Goal: Information Seeking & Learning: Find specific fact

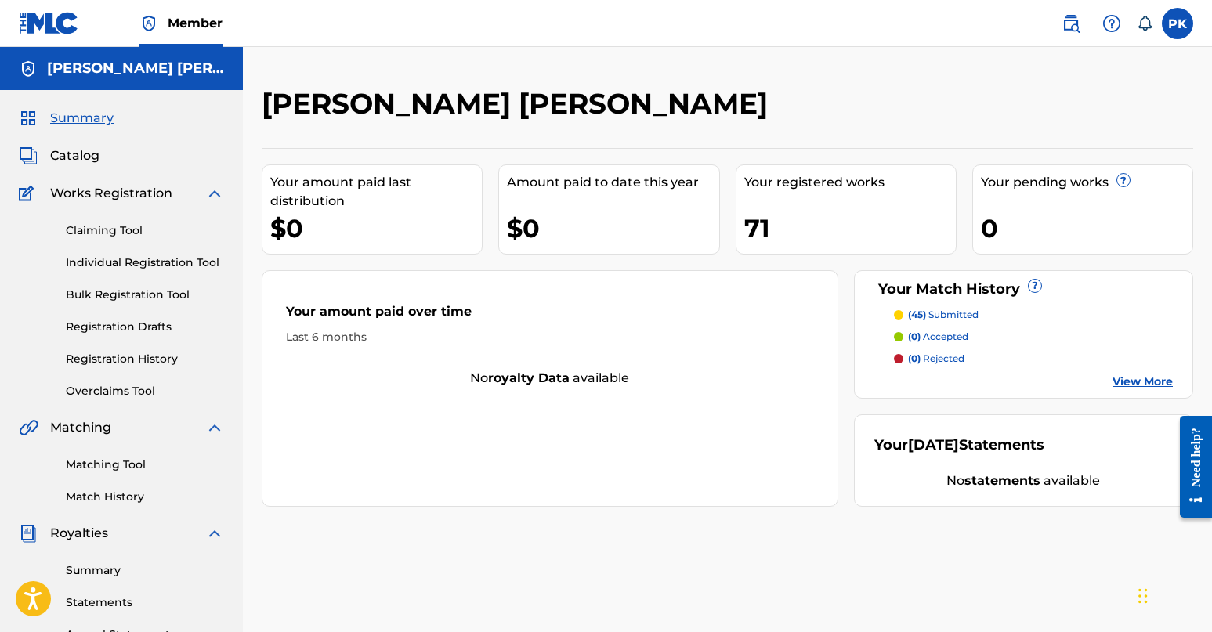
click at [857, 23] on img at bounding box center [1070, 23] width 19 height 19
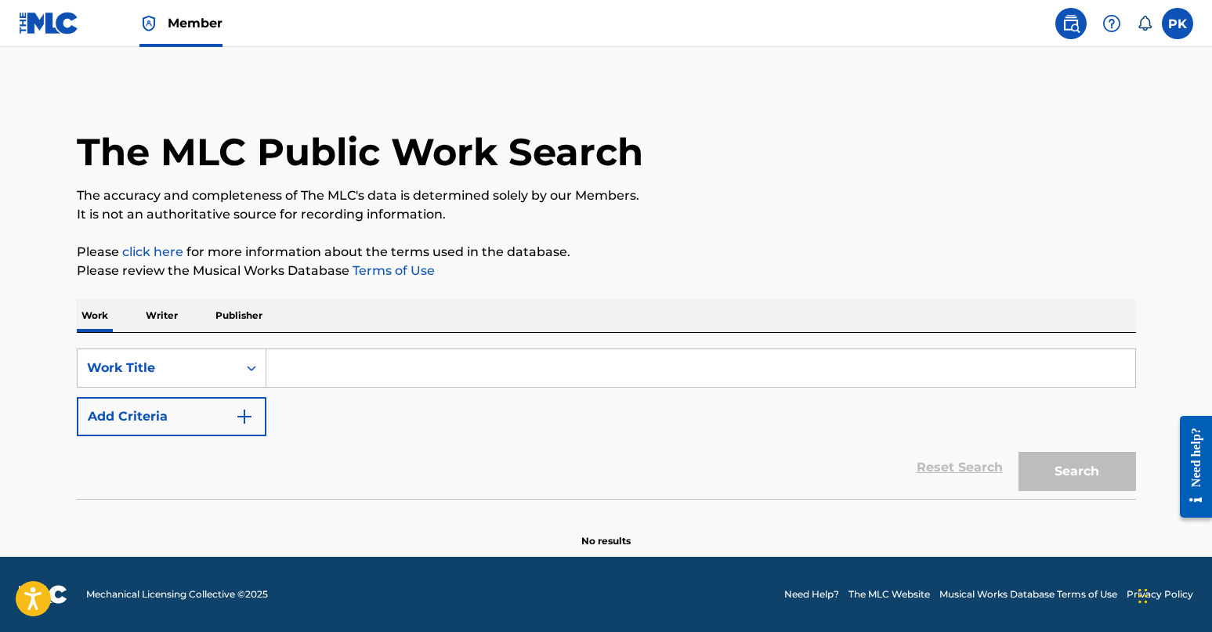
click at [486, 355] on input "Search Form" at bounding box center [700, 368] width 869 height 38
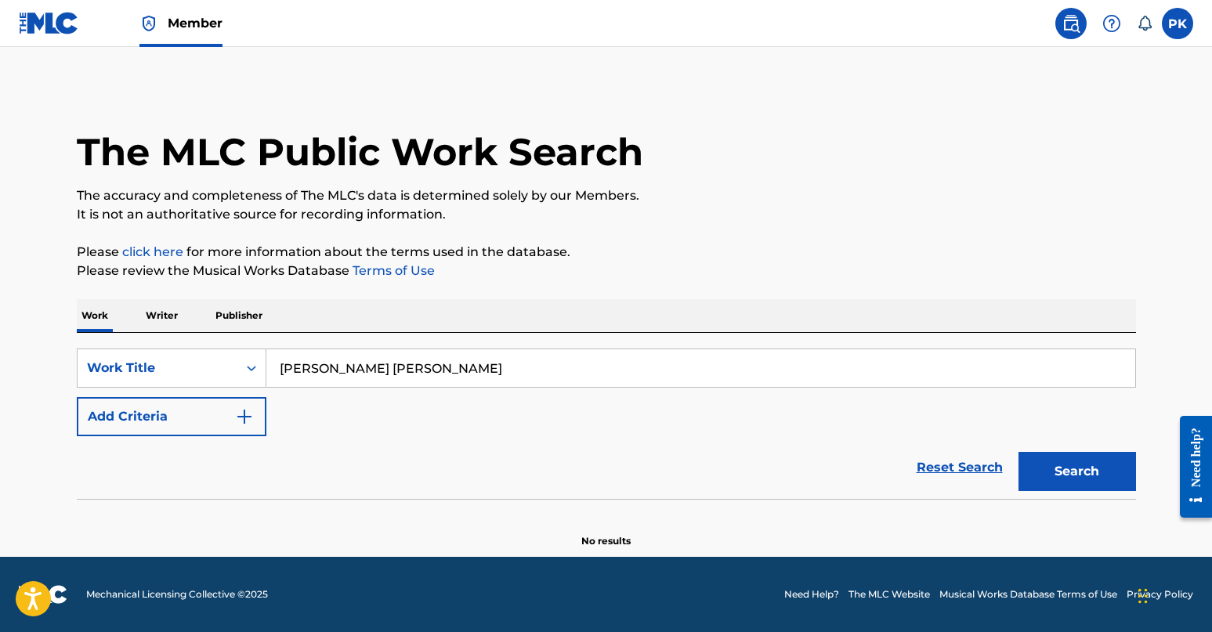
click at [857, 472] on button "Search" at bounding box center [1076, 471] width 117 height 39
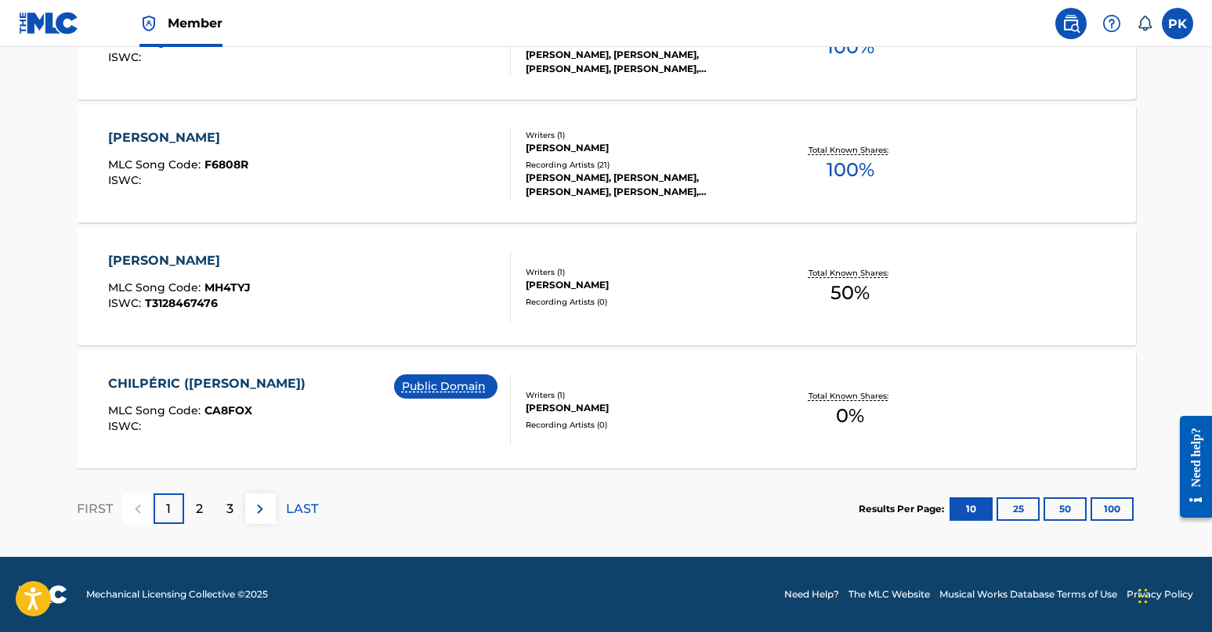
click at [857, 505] on button "100" at bounding box center [1111, 508] width 43 height 23
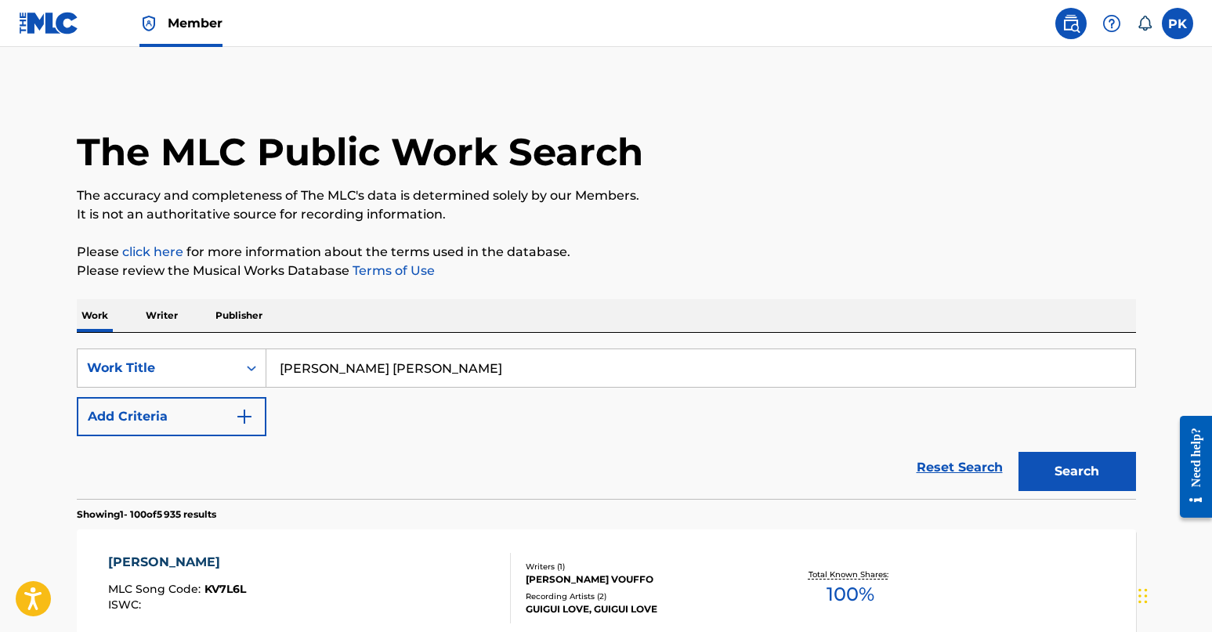
click at [345, 370] on input "[PERSON_NAME] [PERSON_NAME]" at bounding box center [700, 368] width 869 height 38
drag, startPoint x: 355, startPoint y: 400, endPoint x: 431, endPoint y: 364, distance: 84.1
click at [431, 364] on input "[PERSON_NAME] [PERSON_NAME]" at bounding box center [700, 368] width 869 height 38
click at [354, 367] on input "[PERSON_NAME] [PERSON_NAME]" at bounding box center [700, 368] width 869 height 38
click at [349, 367] on input "[PERSON_NAME] [PERSON_NAME]" at bounding box center [700, 368] width 869 height 38
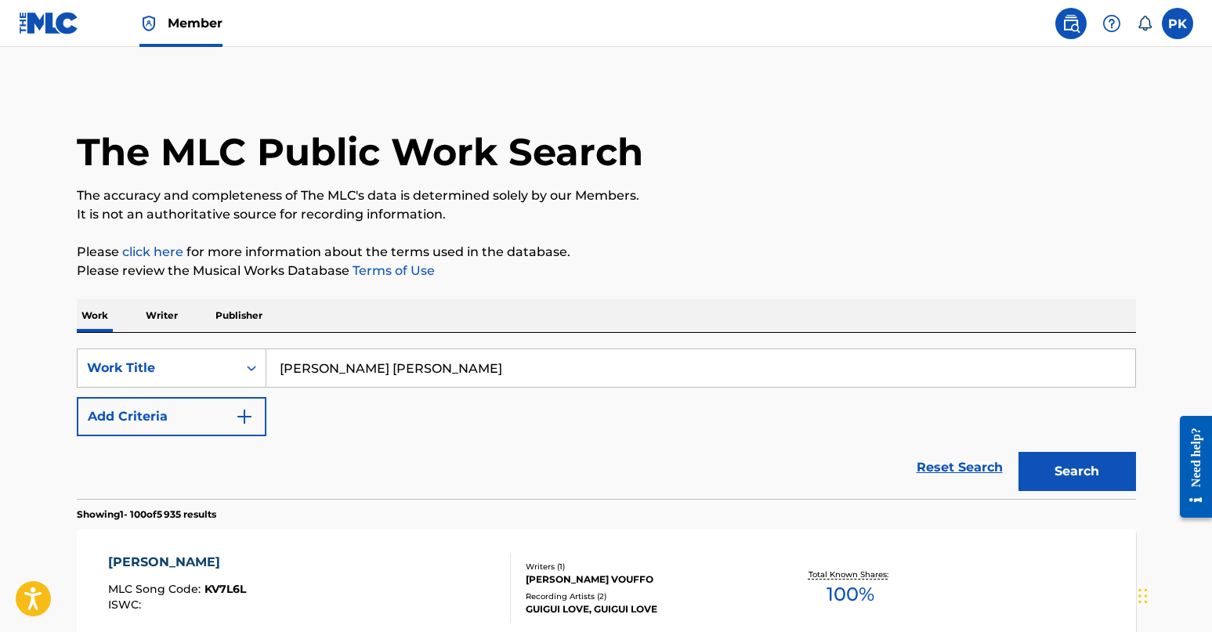
type input "[PERSON_NAME] [PERSON_NAME]"
click at [857, 472] on button "Search" at bounding box center [1076, 471] width 117 height 39
click at [219, 378] on div "Work Title" at bounding box center [158, 368] width 160 height 30
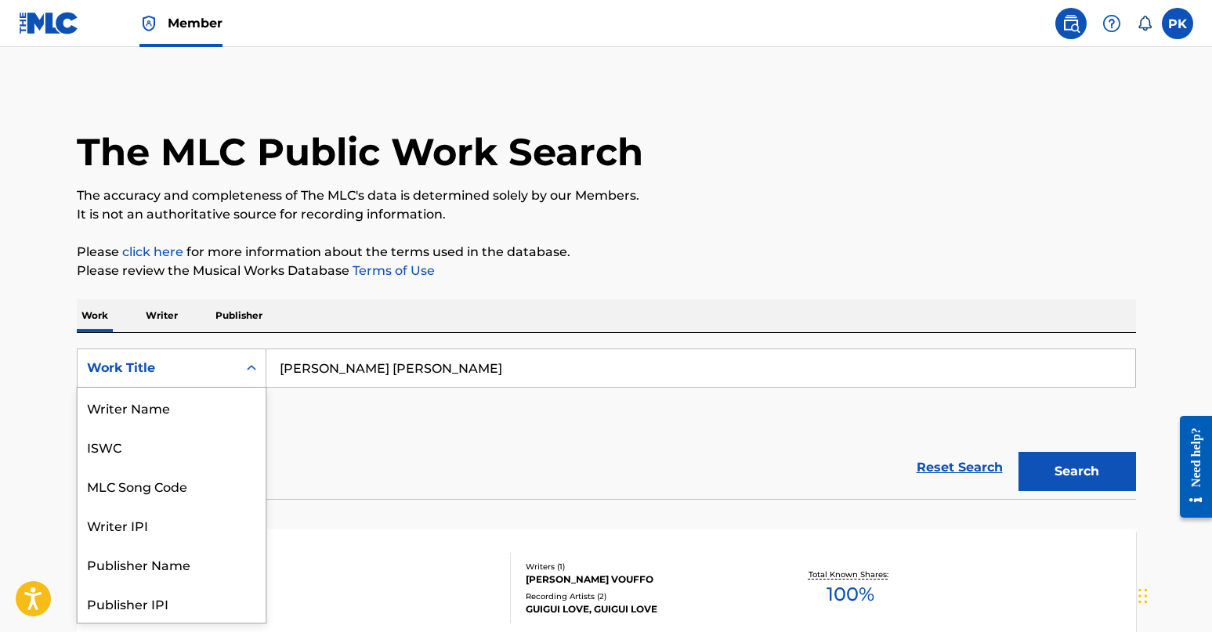
scroll to position [78, 0]
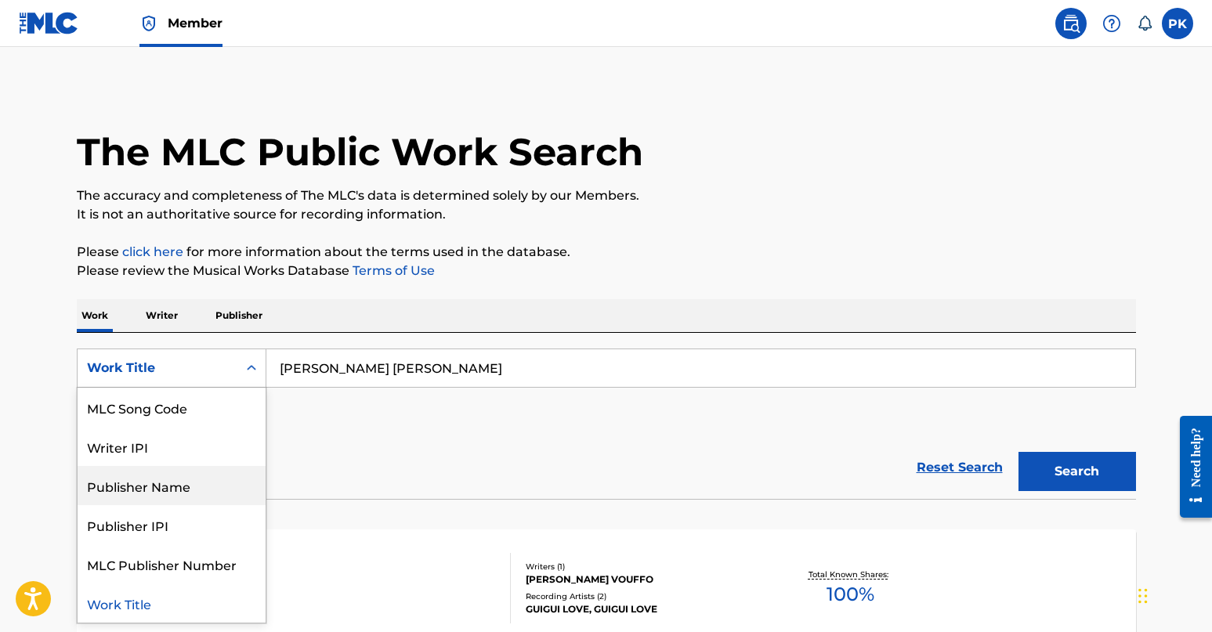
click at [183, 478] on div "Publisher Name" at bounding box center [172, 485] width 188 height 39
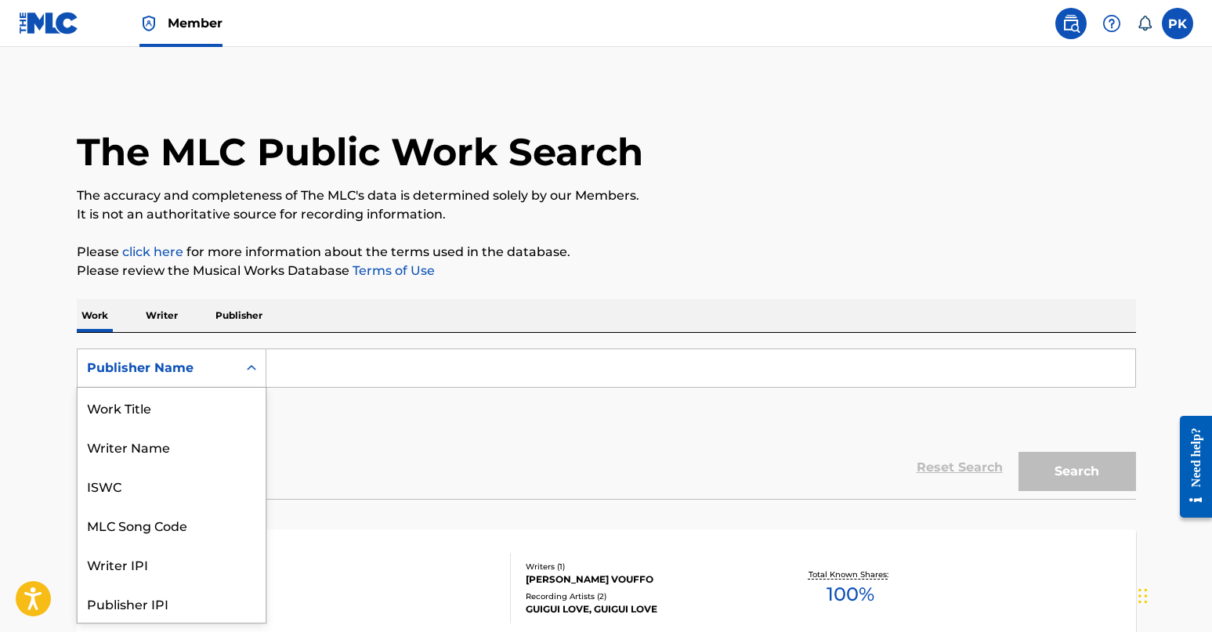
click at [194, 371] on div "Publisher Name" at bounding box center [157, 368] width 141 height 19
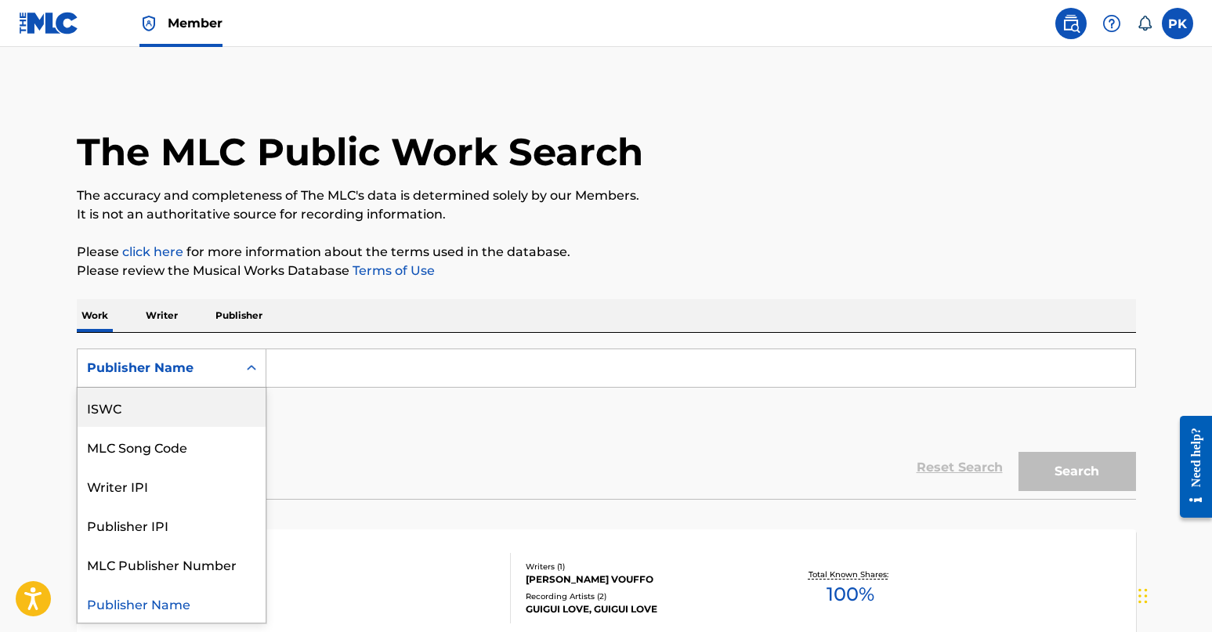
click at [217, 314] on p "Publisher" at bounding box center [239, 315] width 56 height 33
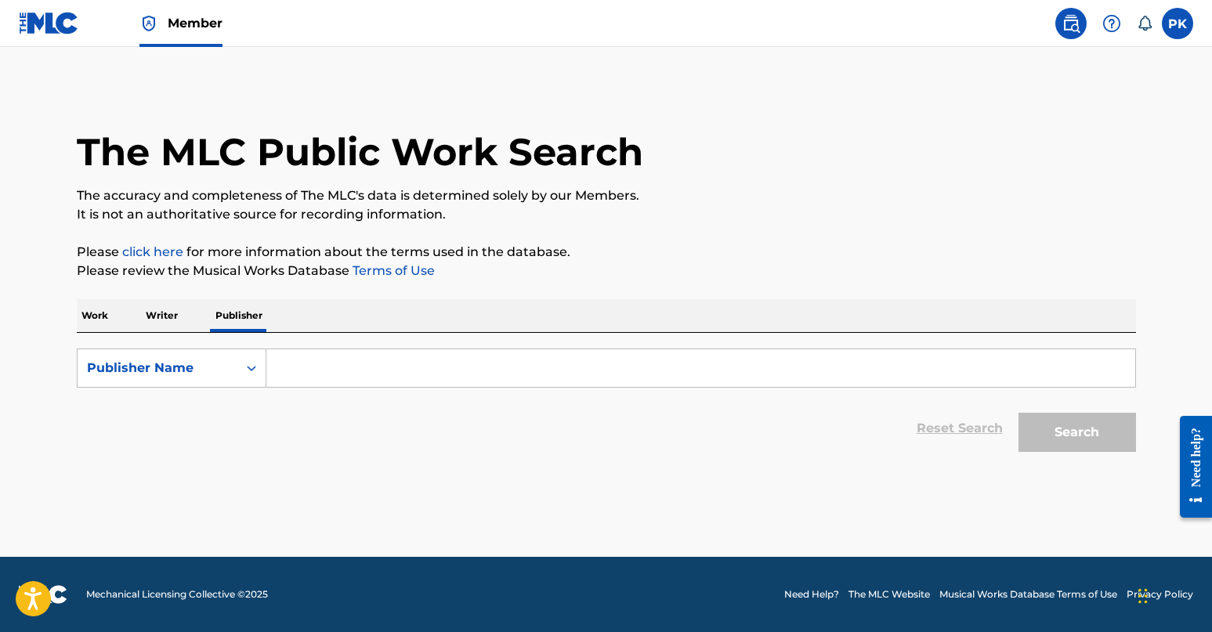
click at [173, 319] on p "Writer" at bounding box center [162, 315] width 42 height 33
click at [342, 373] on input "Search Form" at bounding box center [700, 368] width 869 height 38
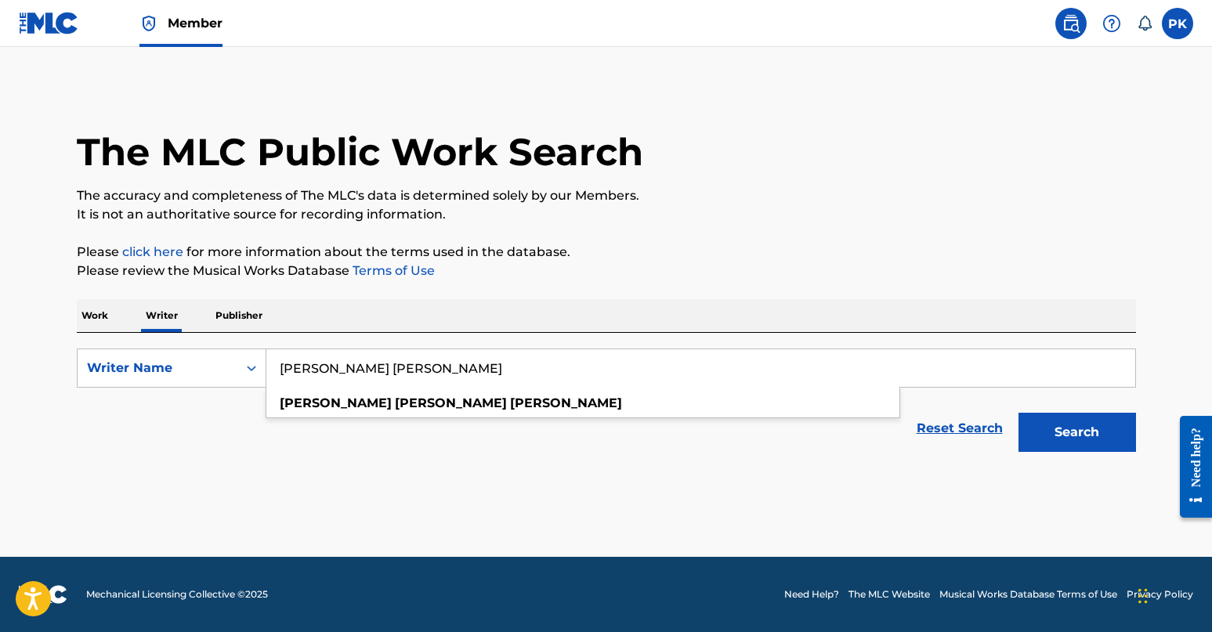
type input "[PERSON_NAME] [PERSON_NAME]"
click at [857, 432] on button "Search" at bounding box center [1076, 432] width 117 height 39
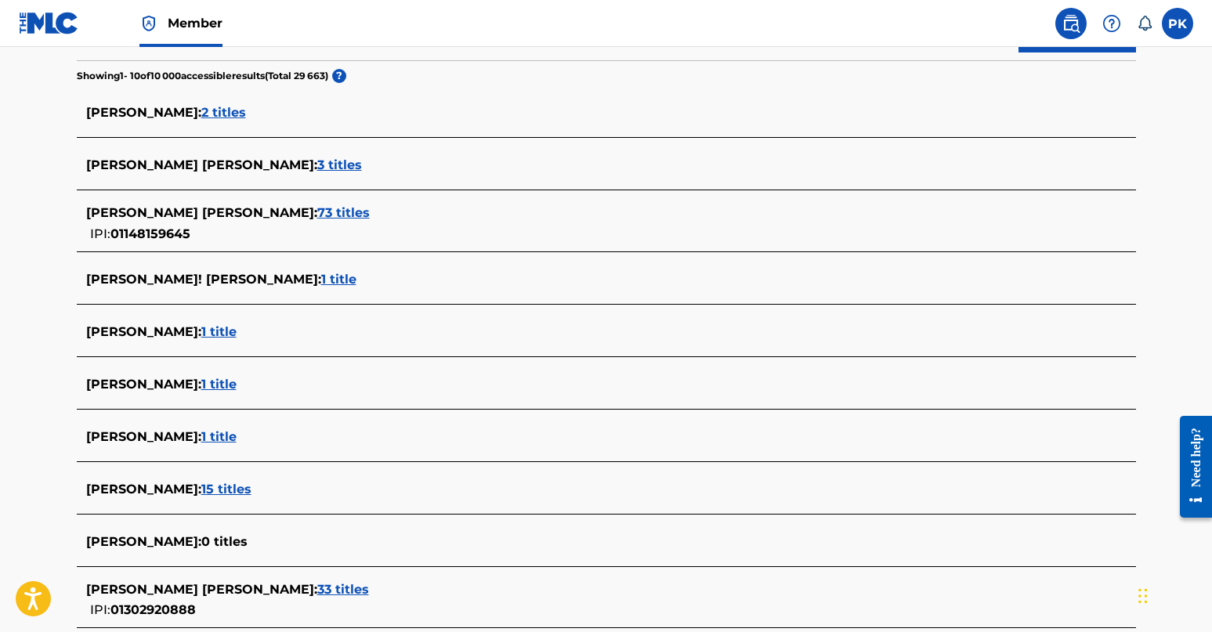
scroll to position [406, 0]
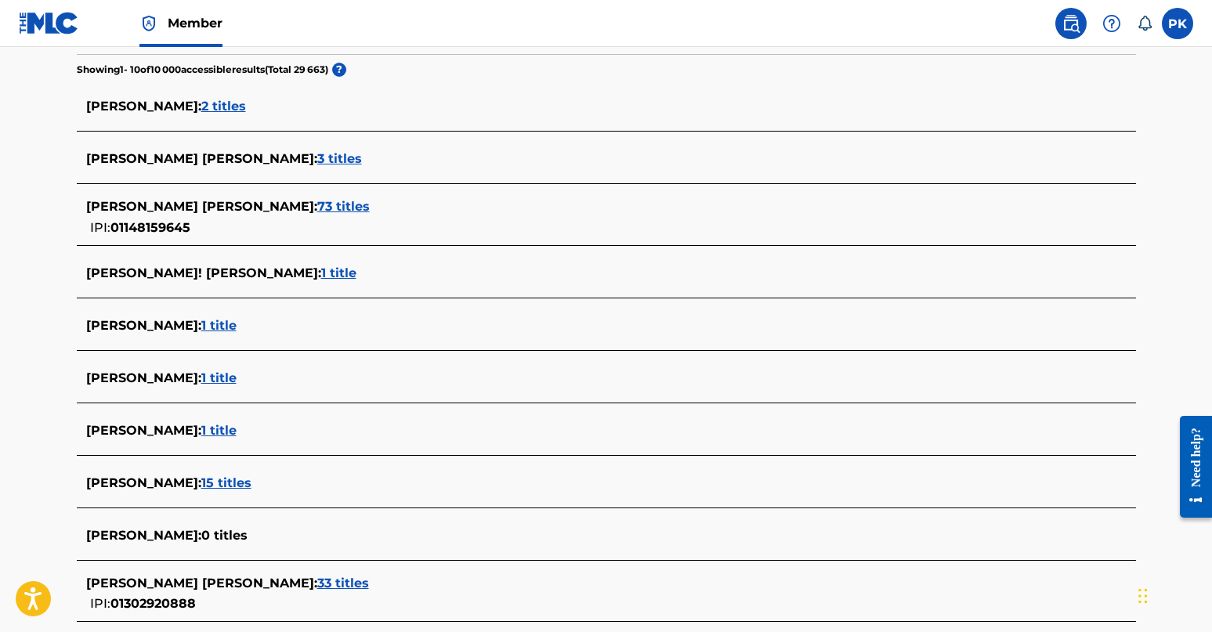
click at [317, 201] on span "73 titles" at bounding box center [343, 206] width 52 height 15
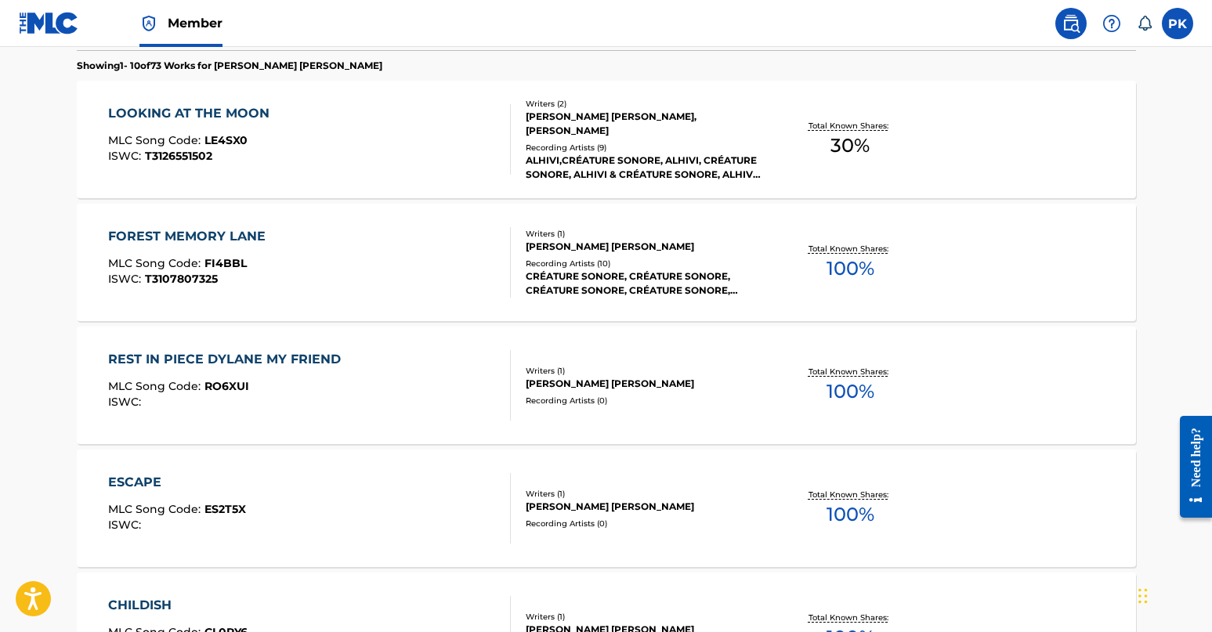
scroll to position [469, 0]
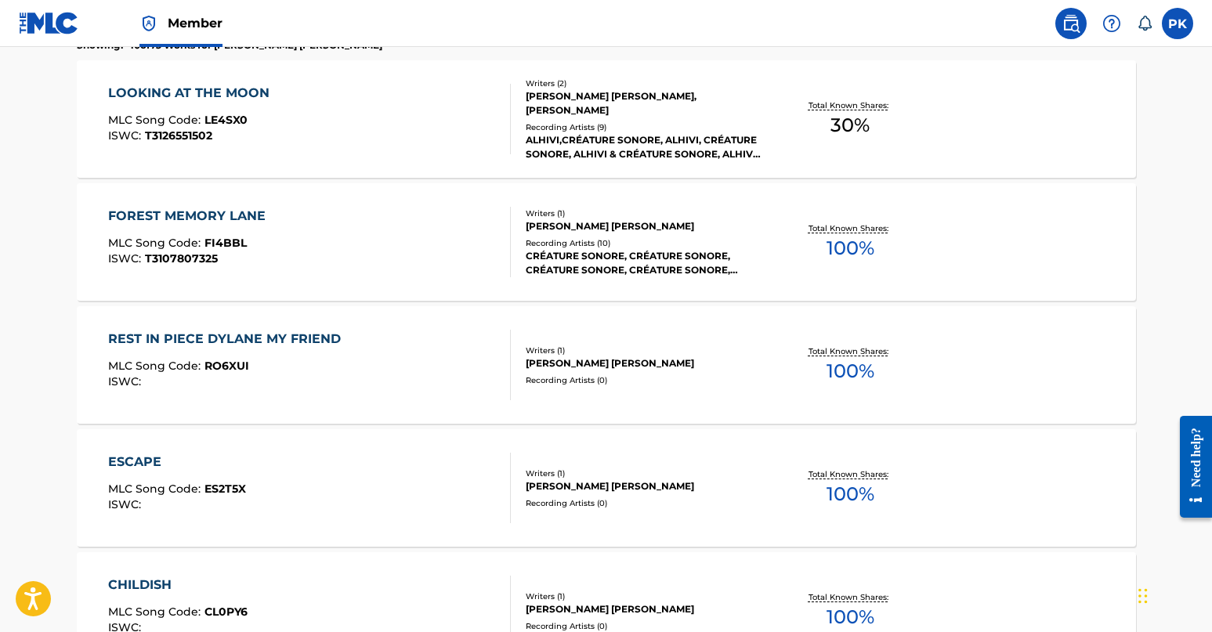
click at [282, 339] on div "REST IN PIECE DYLANE MY FRIEND" at bounding box center [228, 339] width 240 height 19
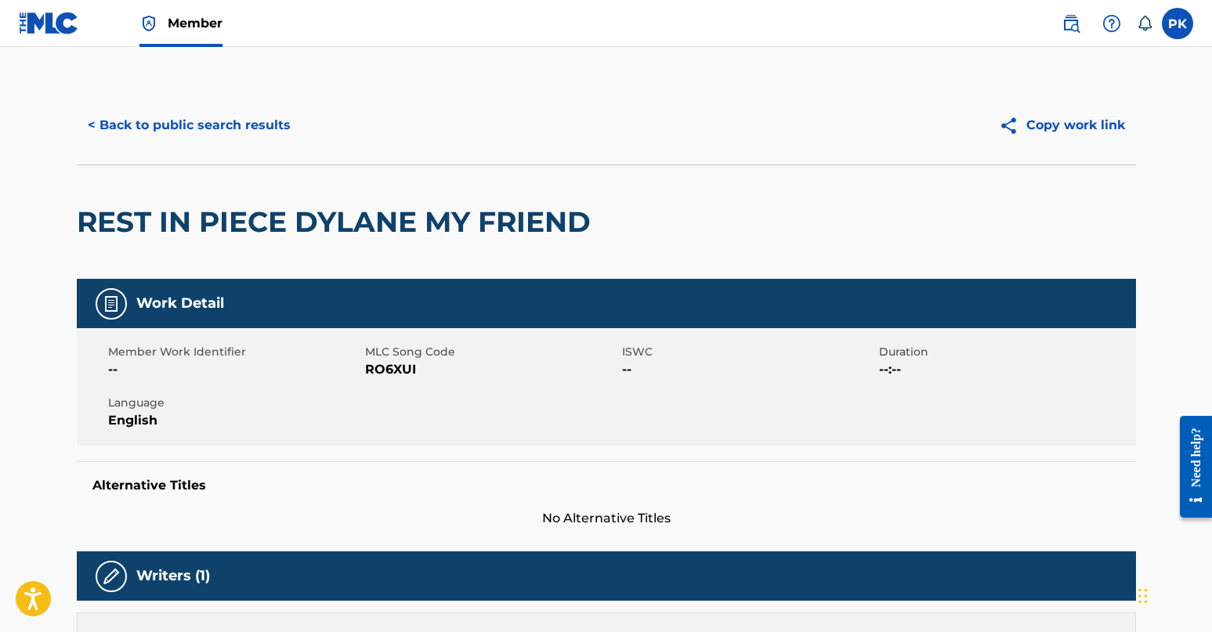
click at [135, 120] on button "< Back to public search results" at bounding box center [189, 125] width 225 height 39
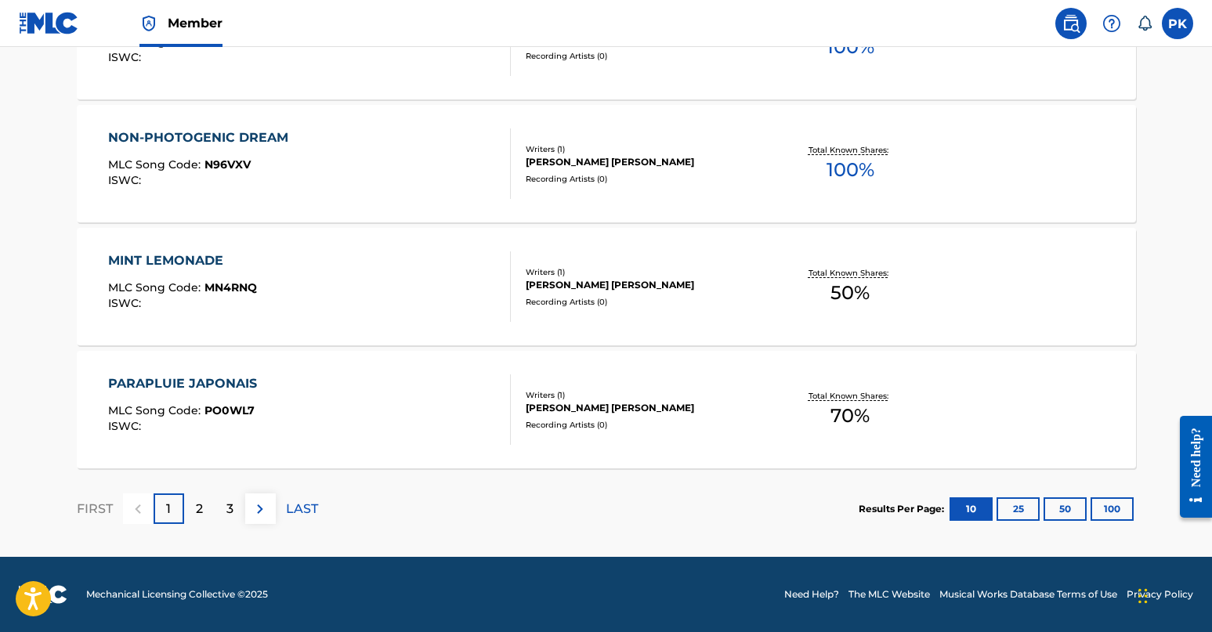
scroll to position [1285, 0]
click at [274, 507] on button at bounding box center [260, 508] width 31 height 31
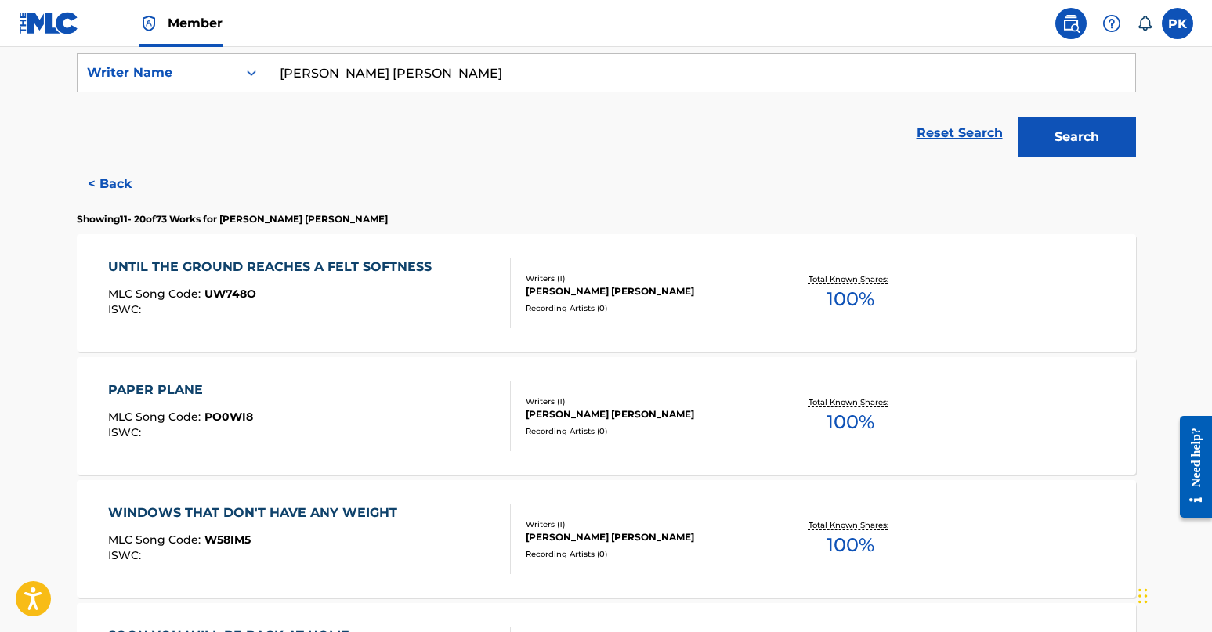
scroll to position [302, 0]
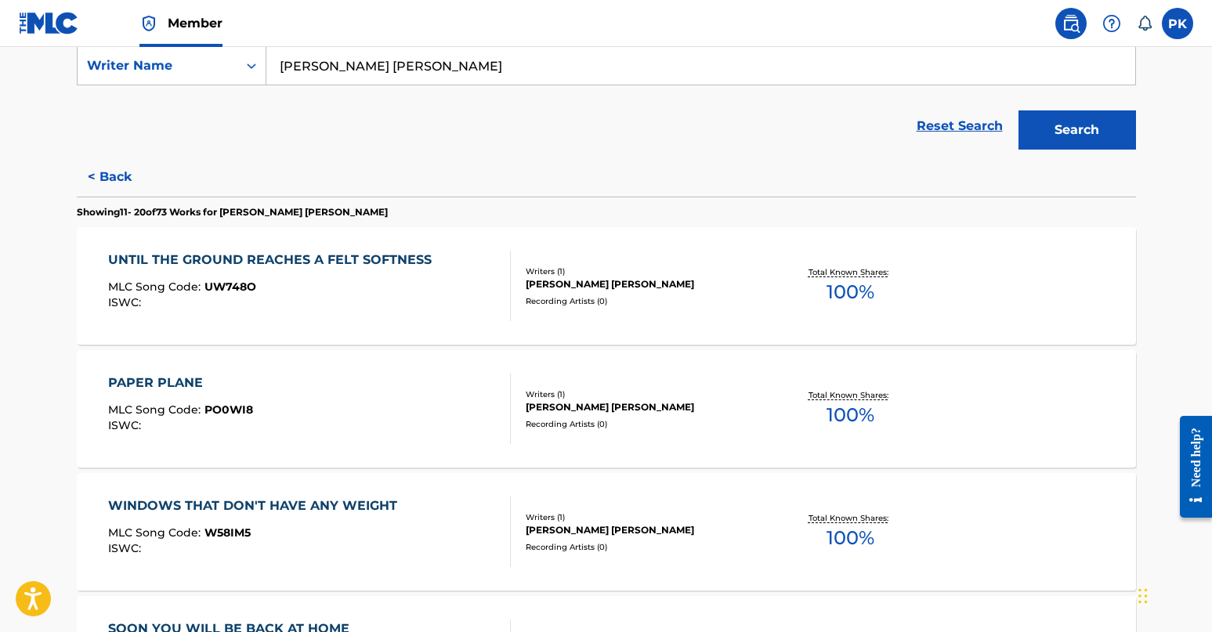
click at [303, 266] on div "UNTIL THE GROUND REACHES A FELT SOFTNESS" at bounding box center [273, 260] width 331 height 19
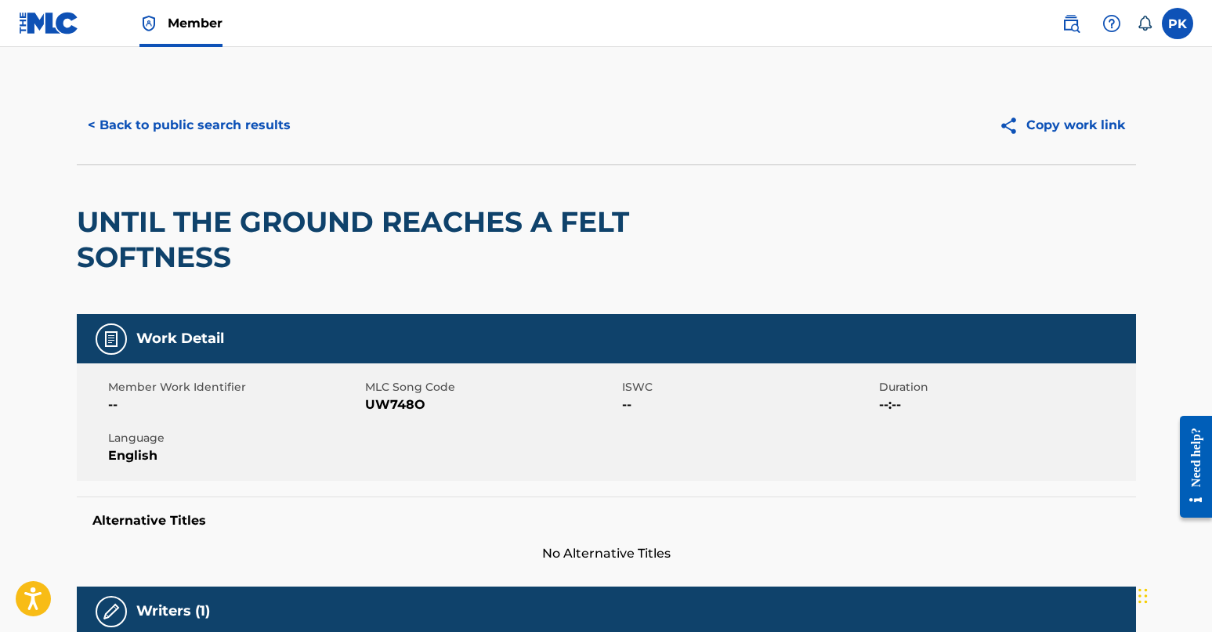
click at [193, 118] on button "< Back to public search results" at bounding box center [189, 125] width 225 height 39
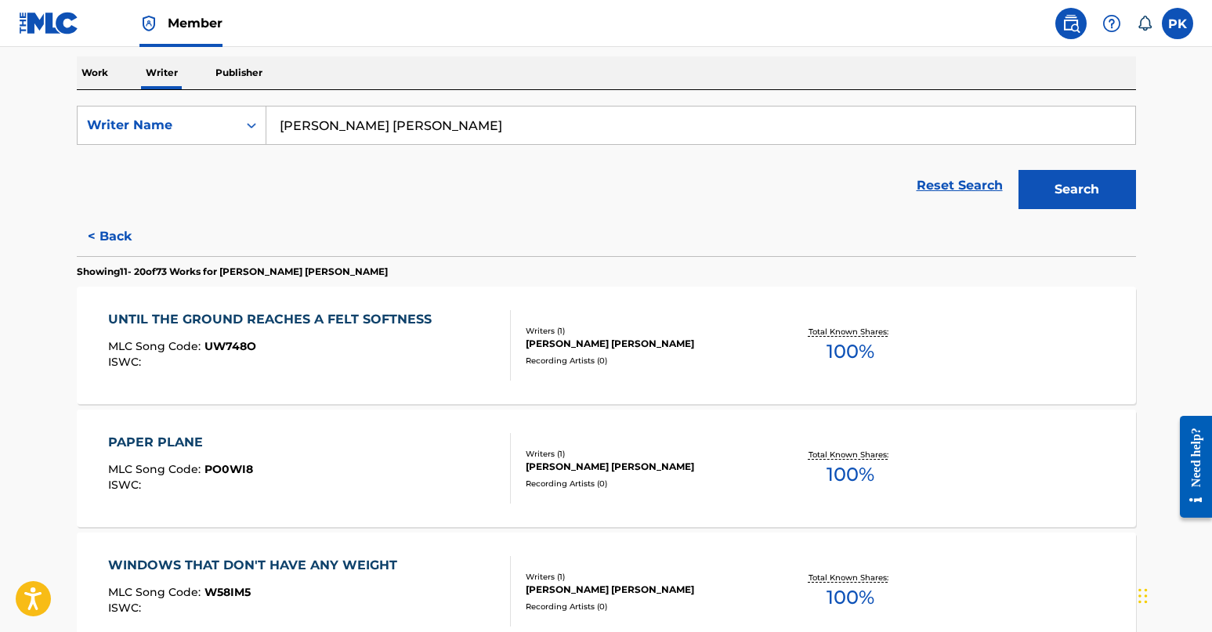
scroll to position [130, 0]
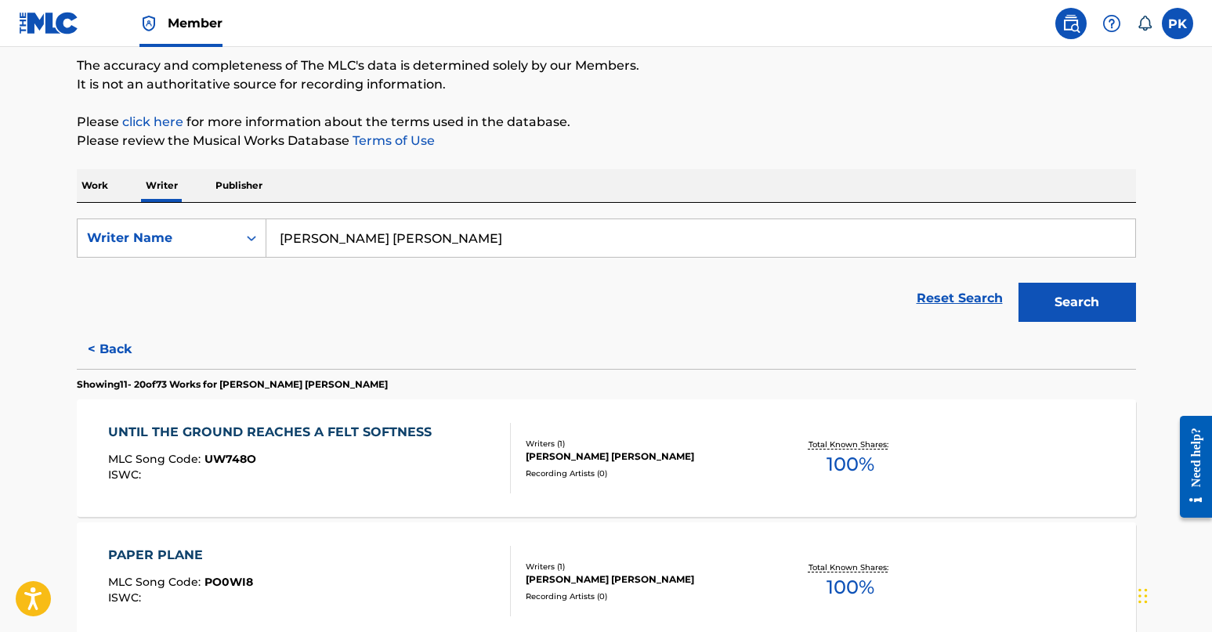
click at [104, 351] on button "< Back" at bounding box center [124, 349] width 94 height 39
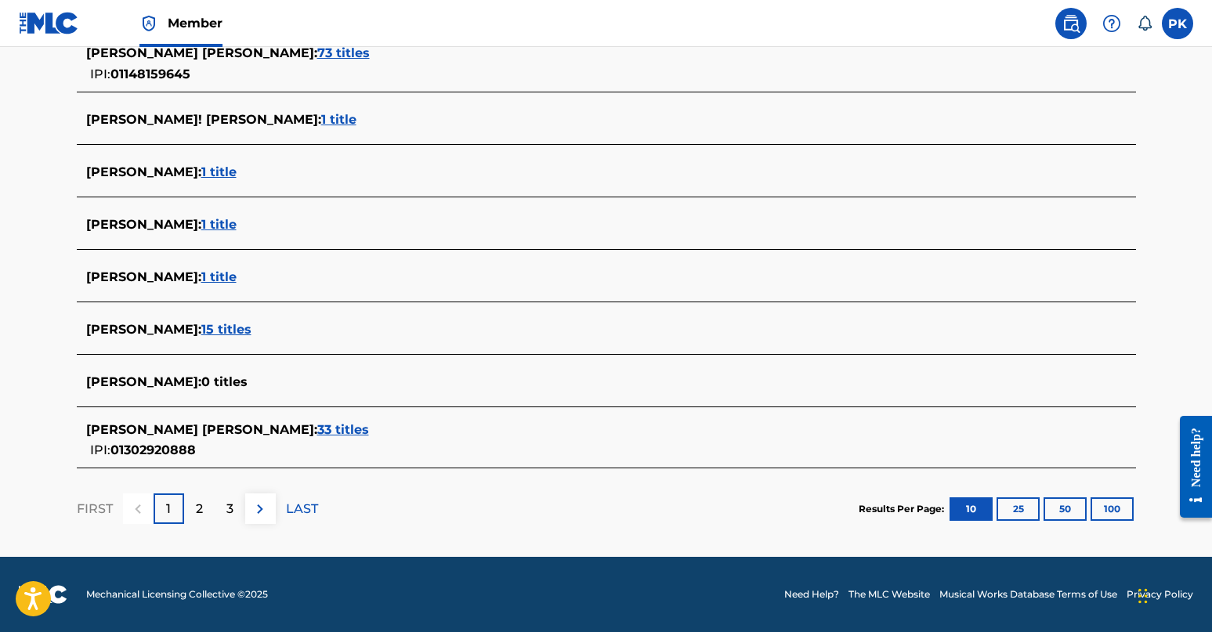
scroll to position [559, 0]
click at [317, 428] on span "33 titles" at bounding box center [343, 429] width 52 height 15
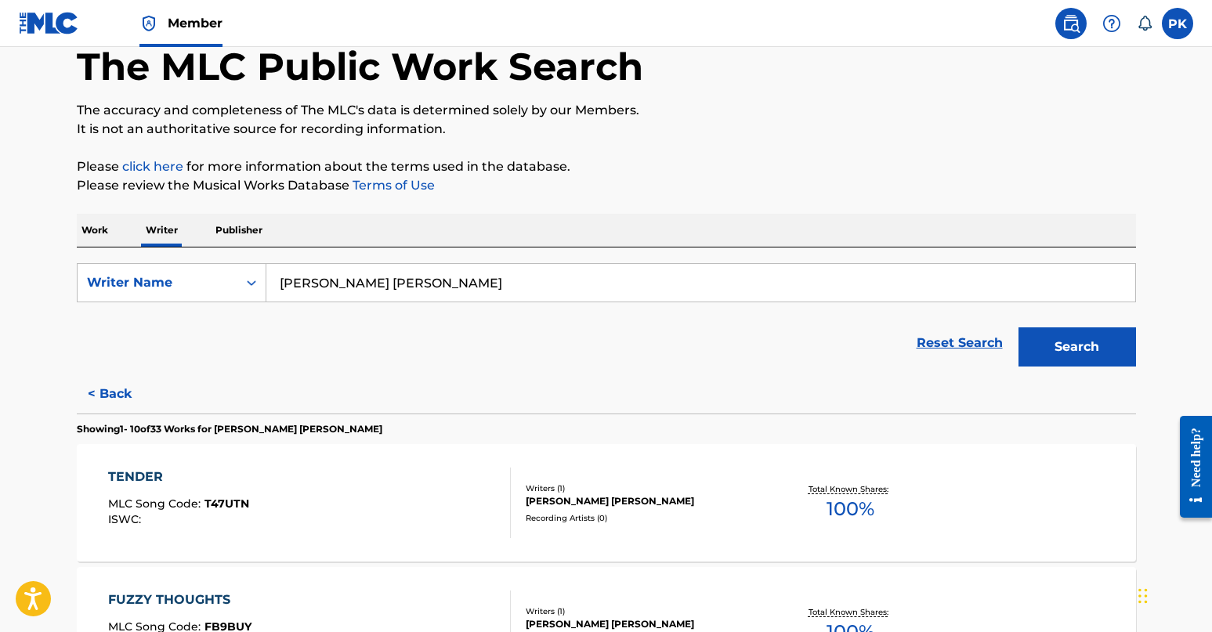
scroll to position [58, 0]
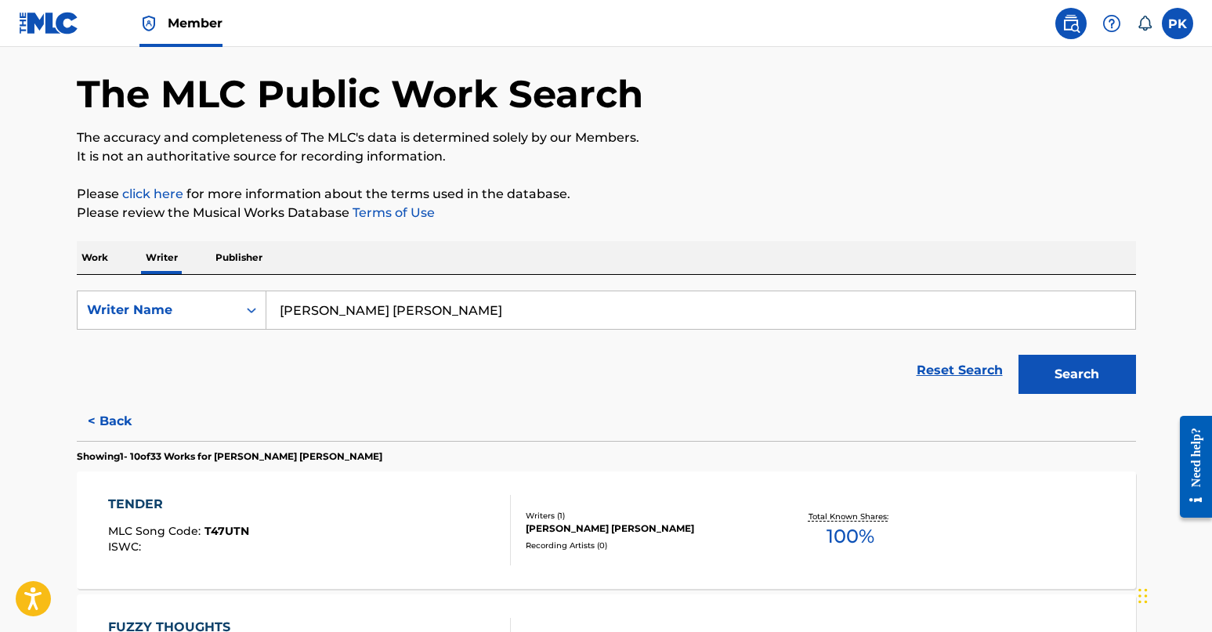
click at [234, 528] on span "T47UTN" at bounding box center [226, 531] width 45 height 14
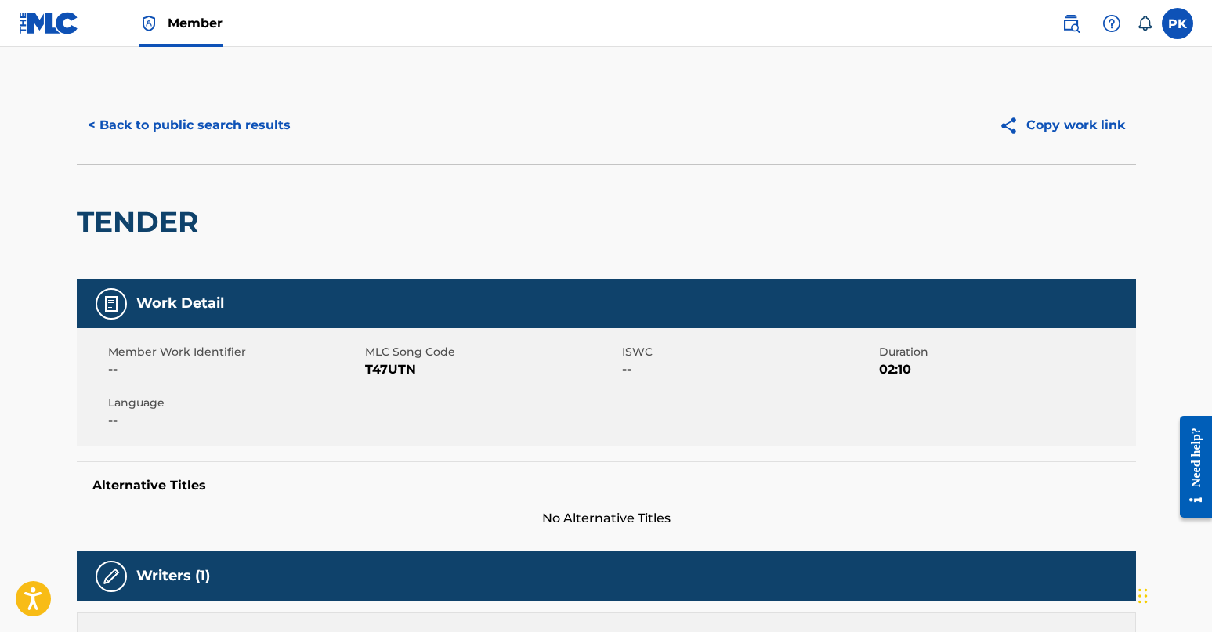
click at [190, 128] on button "< Back to public search results" at bounding box center [189, 125] width 225 height 39
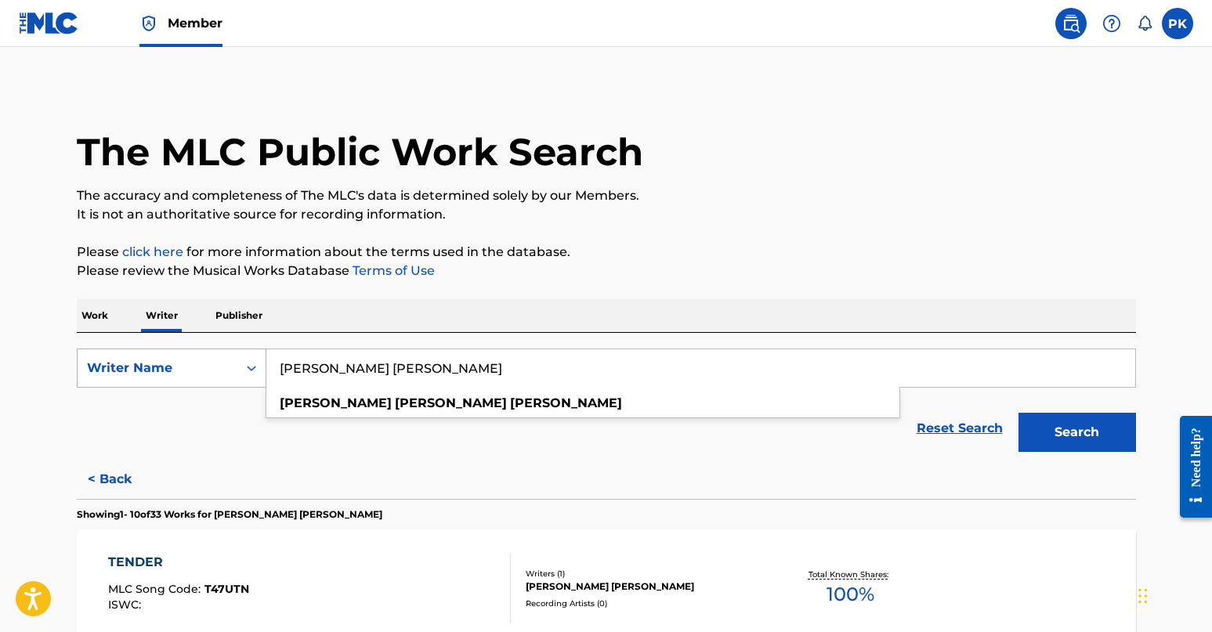
drag, startPoint x: 407, startPoint y: 374, endPoint x: 194, endPoint y: 354, distance: 214.0
click at [194, 354] on div "SearchWithCriteria25c7ab41-0c3e-444f-842c-5d838252ceab Writer Name [PERSON_NAME…" at bounding box center [606, 368] width 1059 height 39
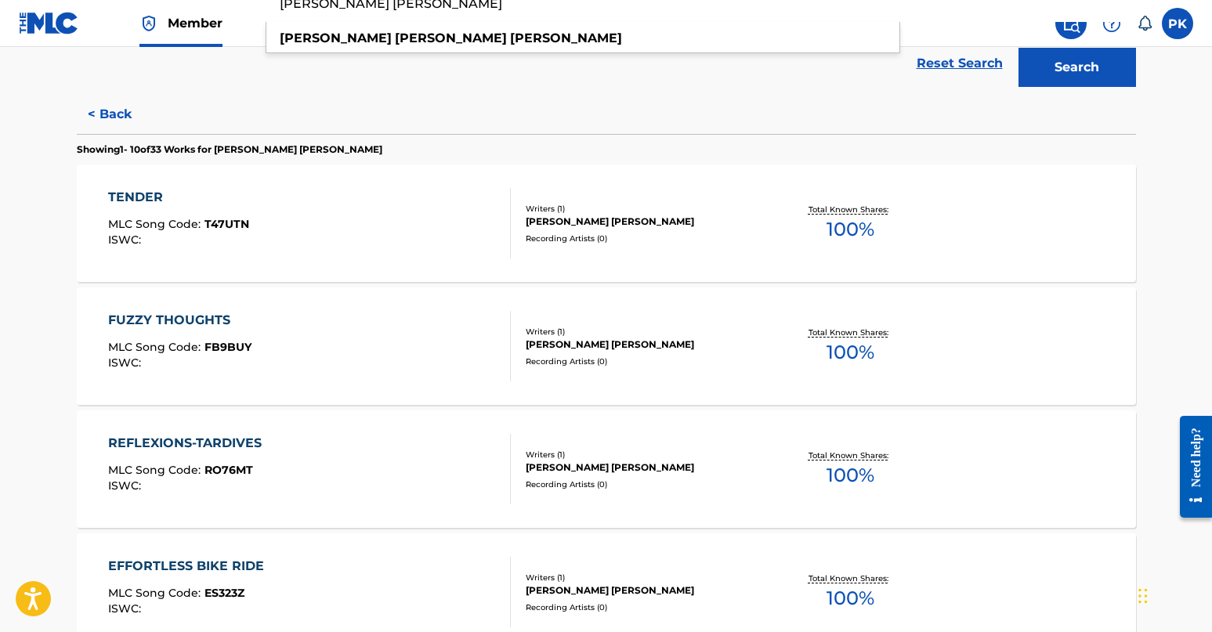
scroll to position [557, 0]
